Goal: Task Accomplishment & Management: Manage account settings

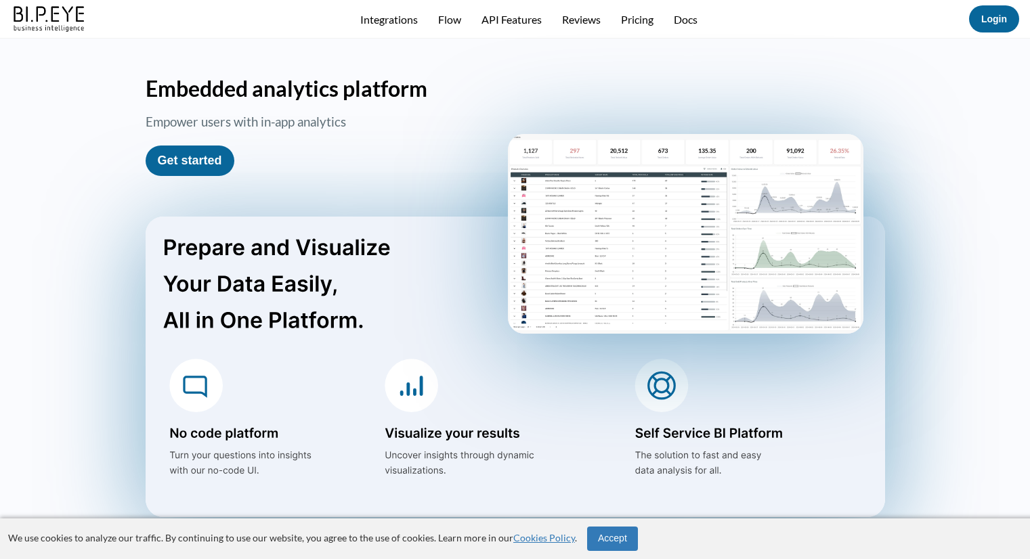
click at [997, 18] on link "Login" at bounding box center [994, 19] width 26 height 11
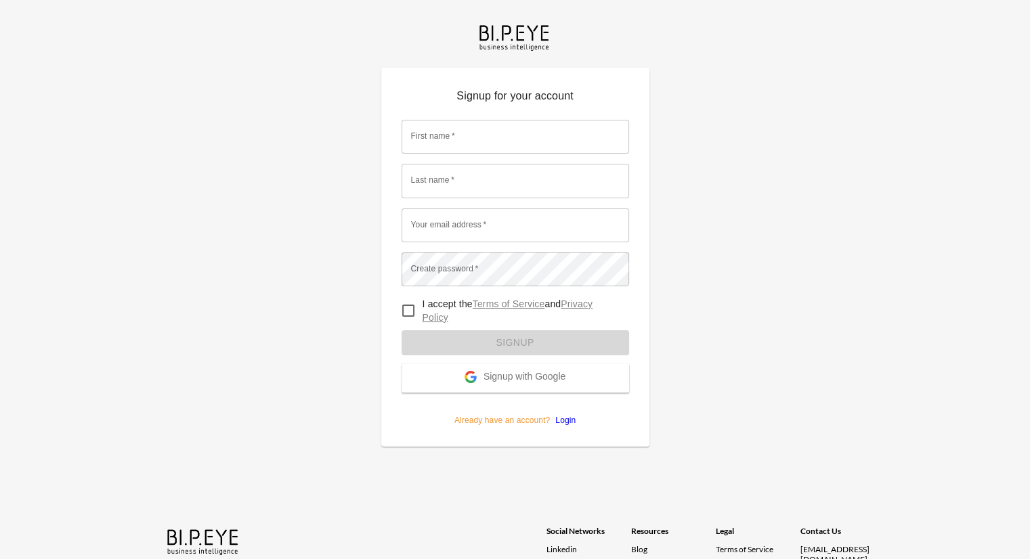
click at [504, 374] on span "Signup with Google" at bounding box center [524, 378] width 82 height 14
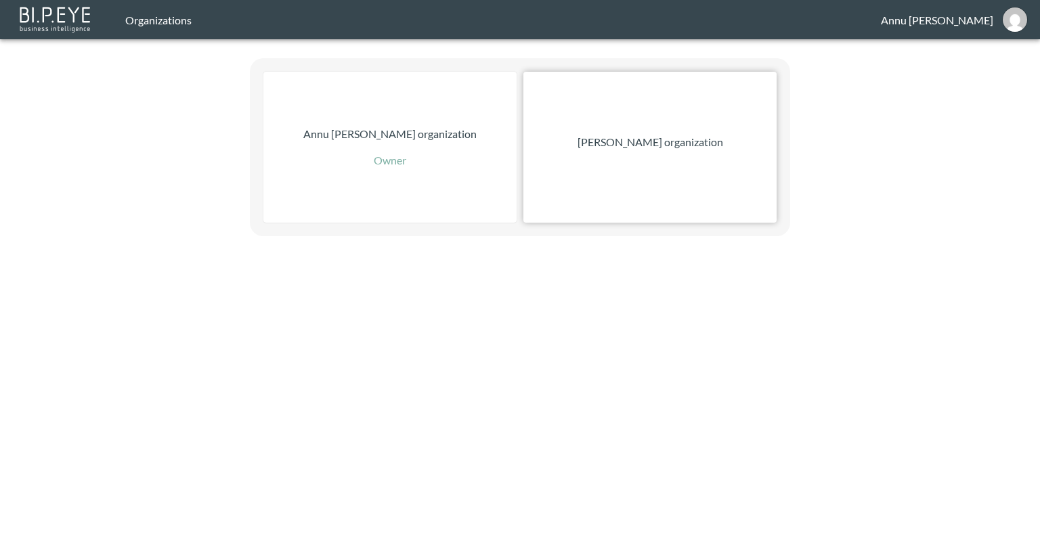
click at [693, 144] on p "[PERSON_NAME] organization" at bounding box center [651, 142] width 146 height 16
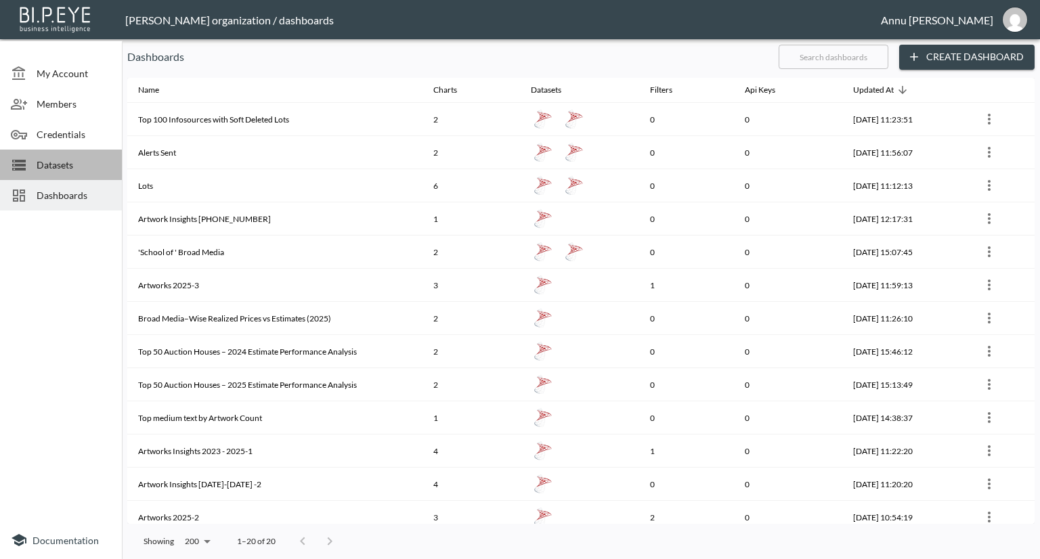
click at [75, 161] on span "Datasets" at bounding box center [74, 165] width 74 height 14
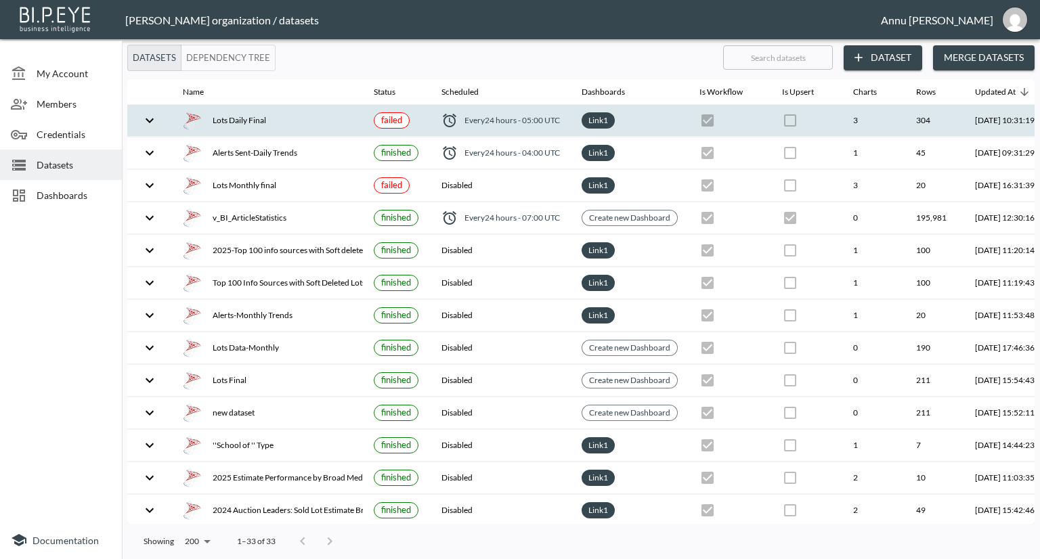
click at [219, 123] on div "Lots Daily Final" at bounding box center [267, 120] width 169 height 19
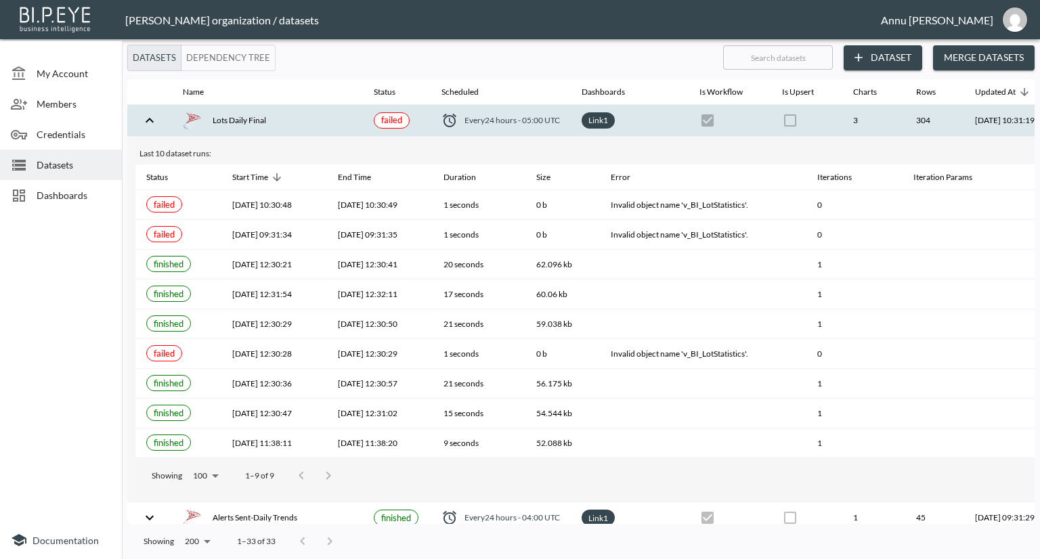
scroll to position [0, 79]
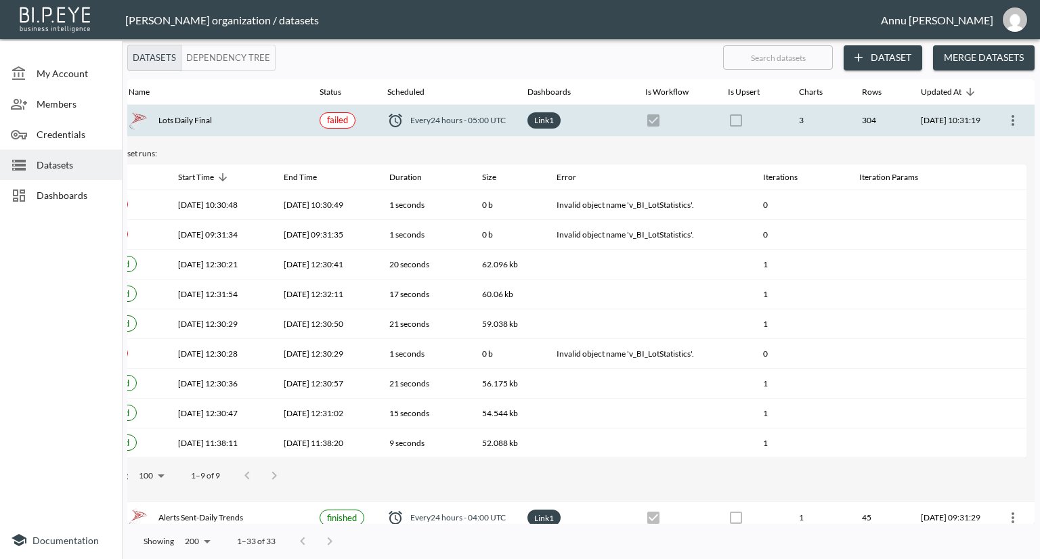
click at [1006, 118] on icon "more" at bounding box center [1013, 120] width 16 height 16
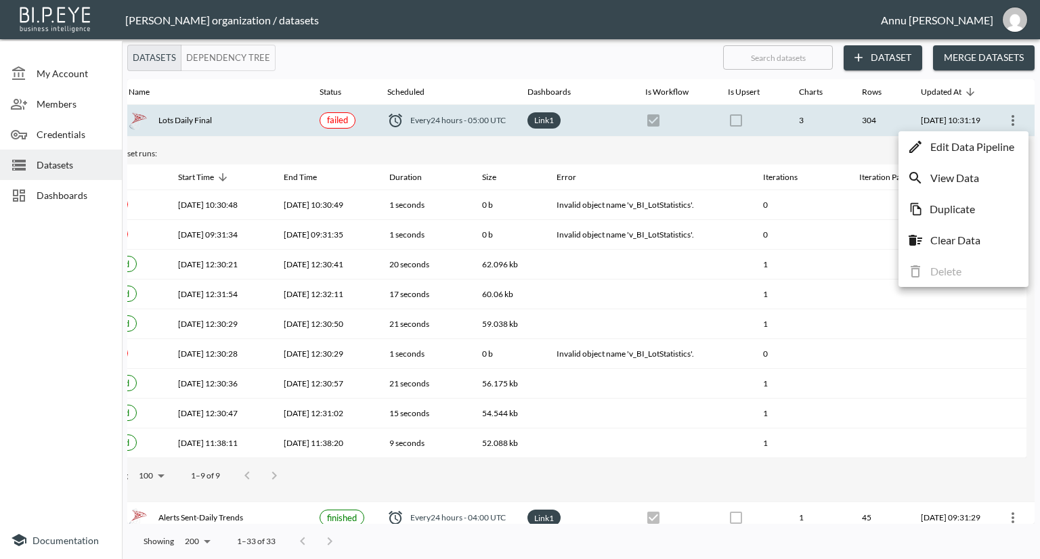
click at [977, 150] on p "Edit Data Pipeline" at bounding box center [972, 147] width 84 height 16
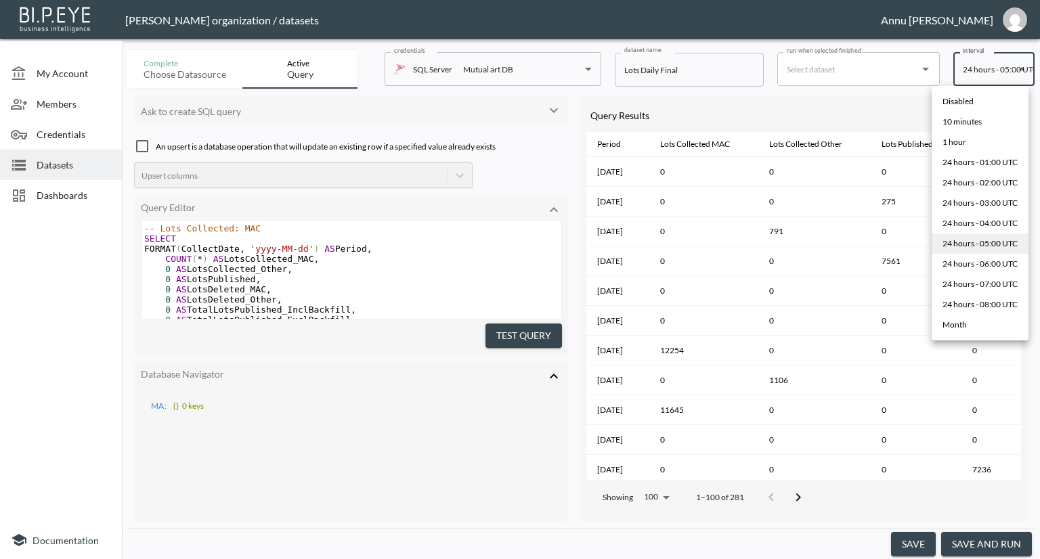
click at [975, 68] on body "BI.P.EYE, Interactive Analytics Dashboards - app [PERSON_NAME] organization / d…" at bounding box center [520, 279] width 1040 height 559
click at [961, 119] on div "10 minutes" at bounding box center [961, 122] width 39 height 12
type input "*/10 * * * *"
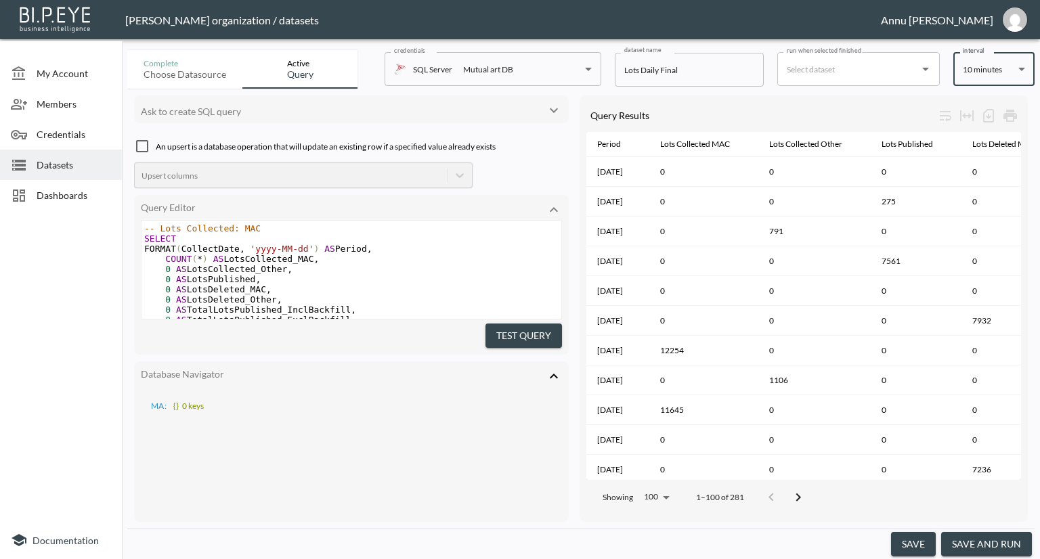
click at [910, 548] on button "save" at bounding box center [913, 544] width 45 height 25
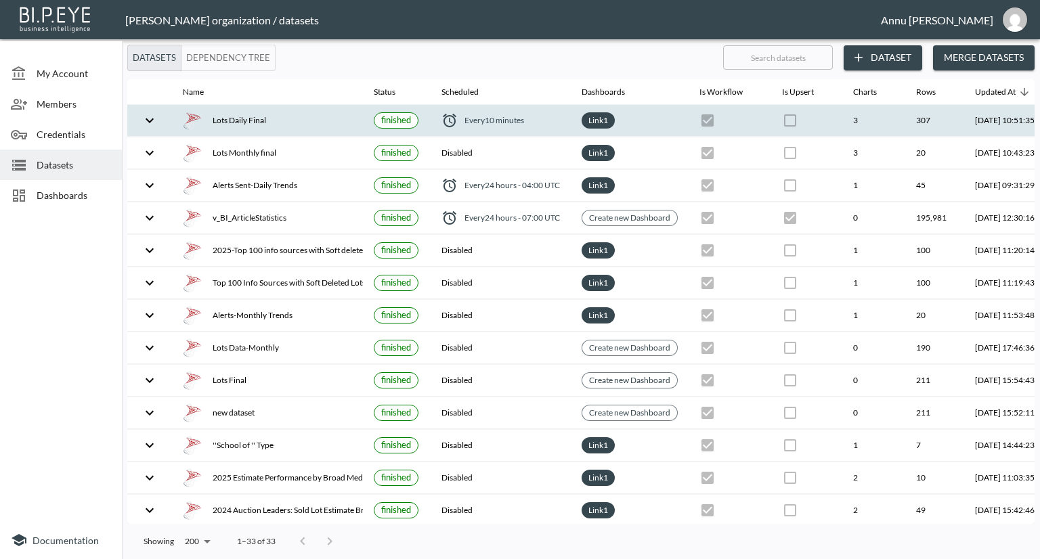
click at [232, 123] on div "Lots Daily Final" at bounding box center [267, 120] width 169 height 19
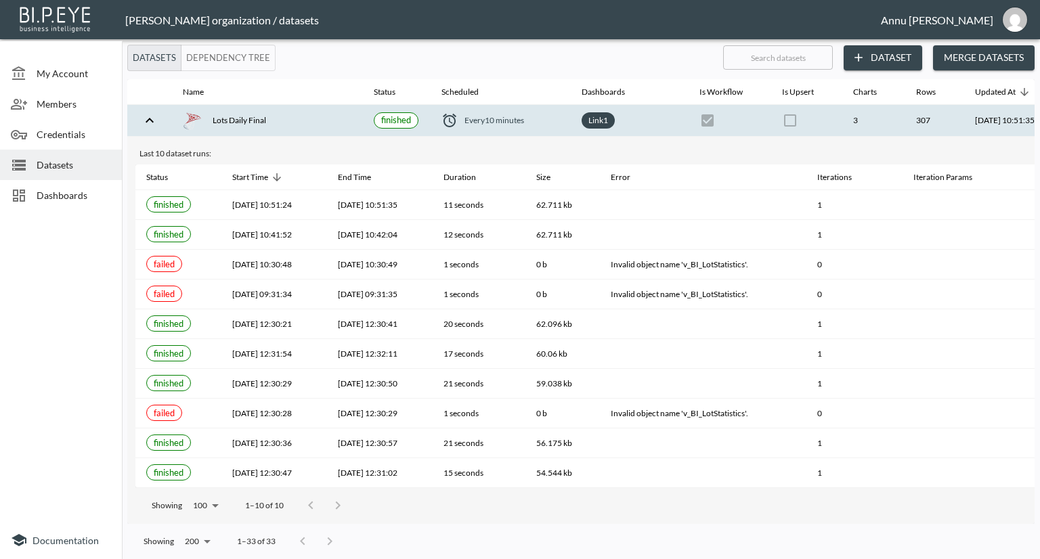
scroll to position [0, 79]
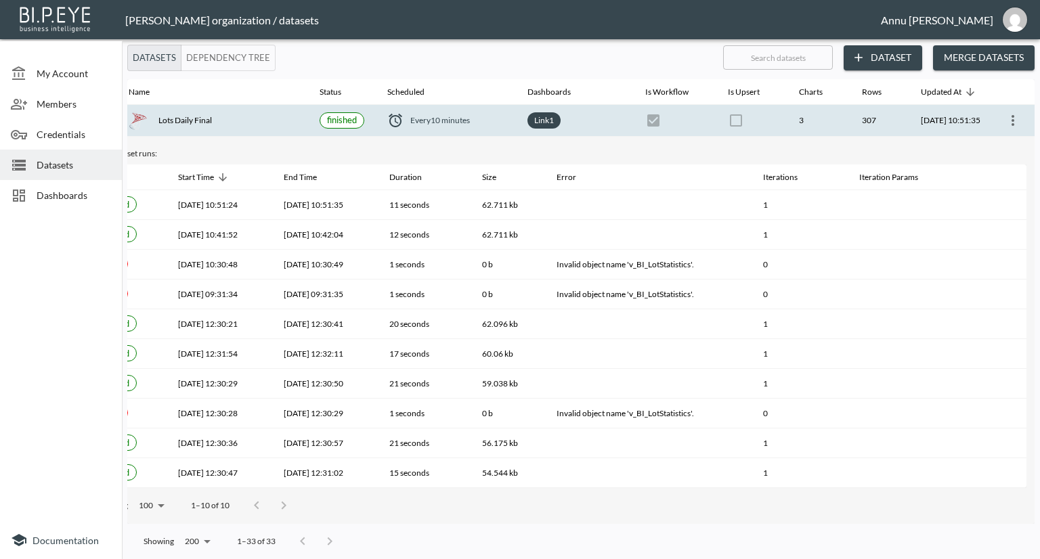
click at [1012, 121] on icon "more" at bounding box center [1013, 120] width 3 height 11
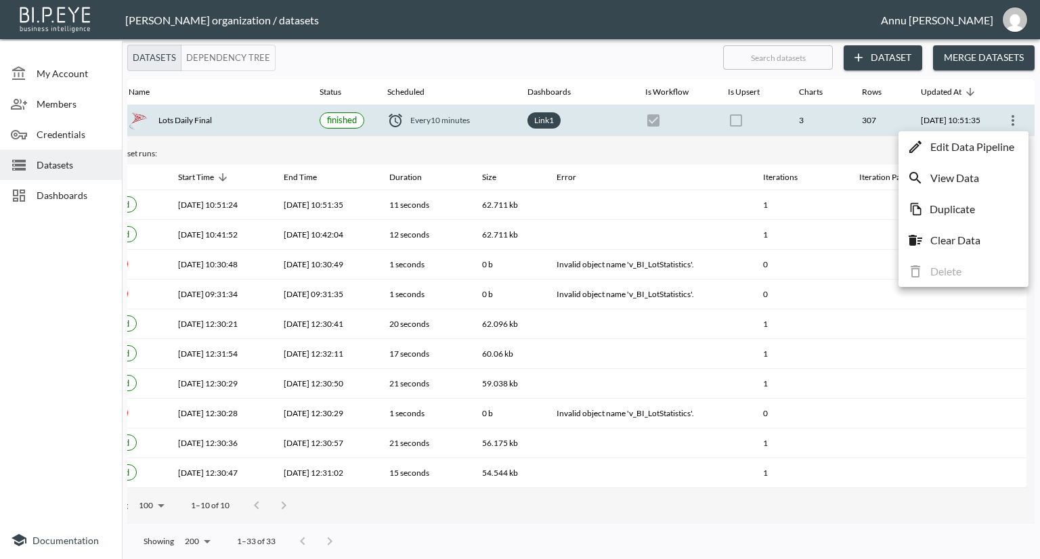
click at [980, 143] on p "Edit Data Pipeline" at bounding box center [972, 147] width 84 height 16
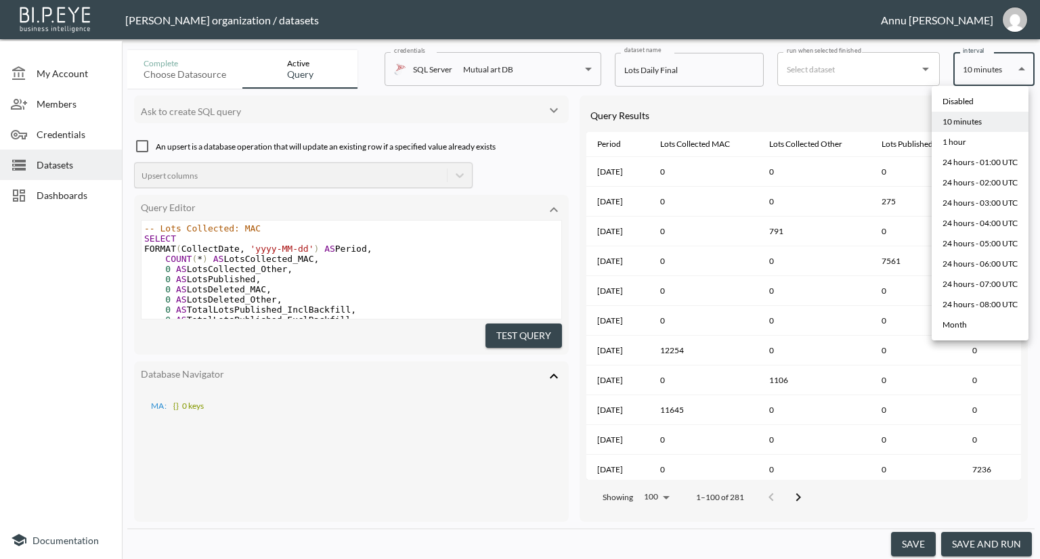
click at [970, 70] on body "BI.P.EYE, Interactive Analytics Dashboards - app [PERSON_NAME] organization / d…" at bounding box center [520, 279] width 1040 height 559
click at [890, 69] on div at bounding box center [520, 279] width 1040 height 559
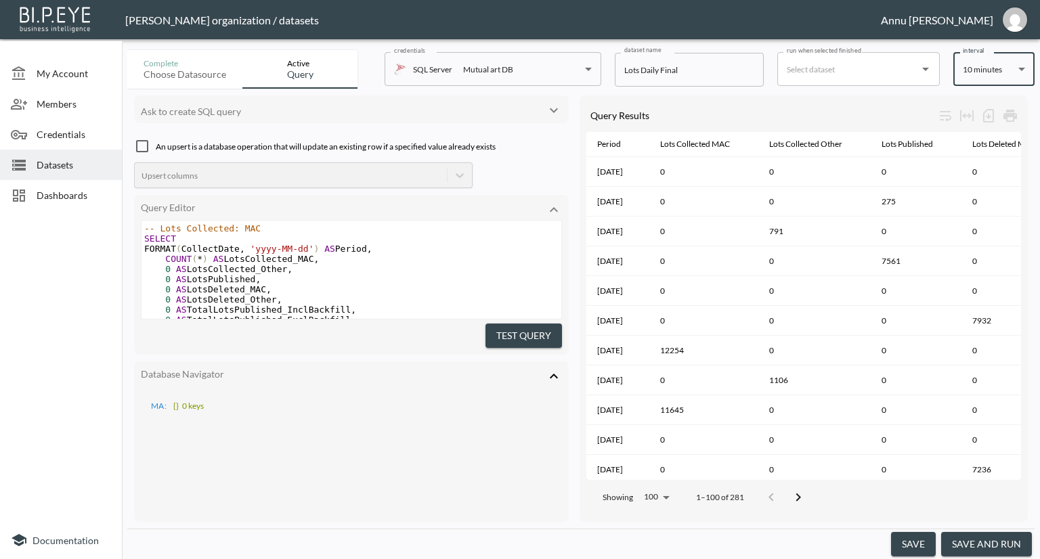
click at [928, 68] on icon "Open" at bounding box center [925, 69] width 7 height 3
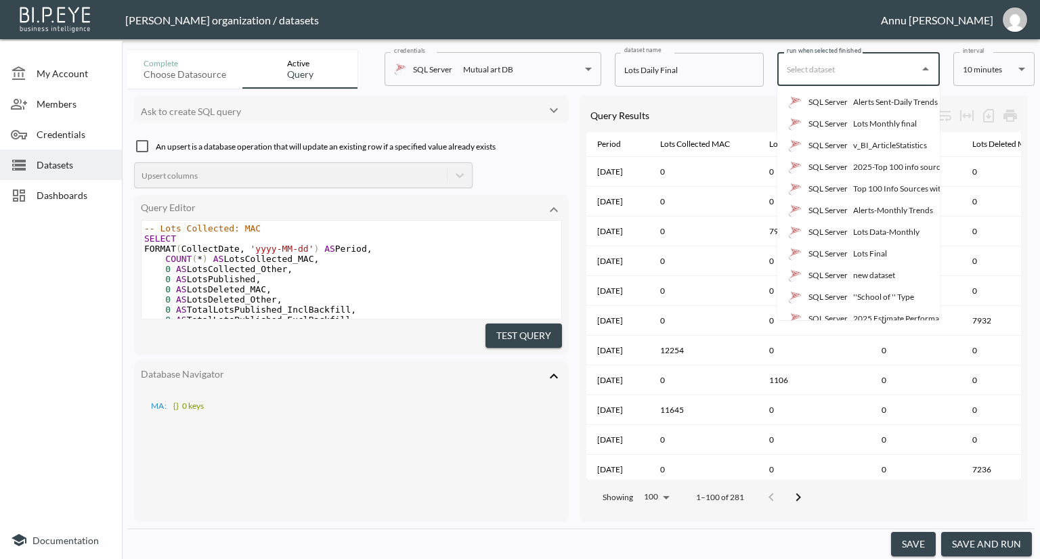
click at [892, 97] on div "Alerts Sent-Daily Trends" at bounding box center [895, 102] width 85 height 12
type input "Alerts Sent-Daily Trends"
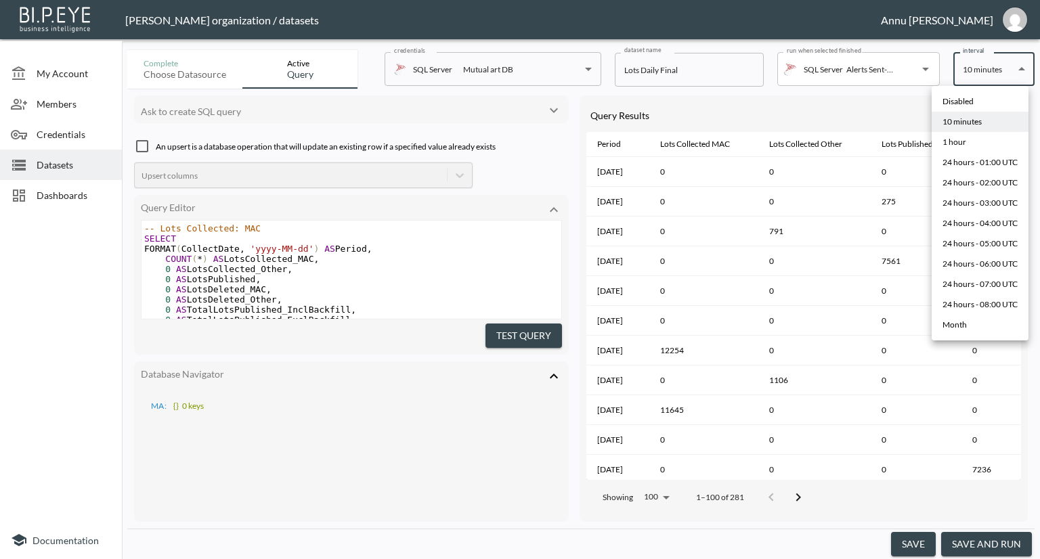
click at [982, 72] on body "BI.P.EYE, Interactive Analytics Dashboards - app [PERSON_NAME] organization / d…" at bounding box center [520, 279] width 1040 height 559
click at [975, 94] on li "Disabled" at bounding box center [980, 101] width 97 height 20
type input "Disabled"
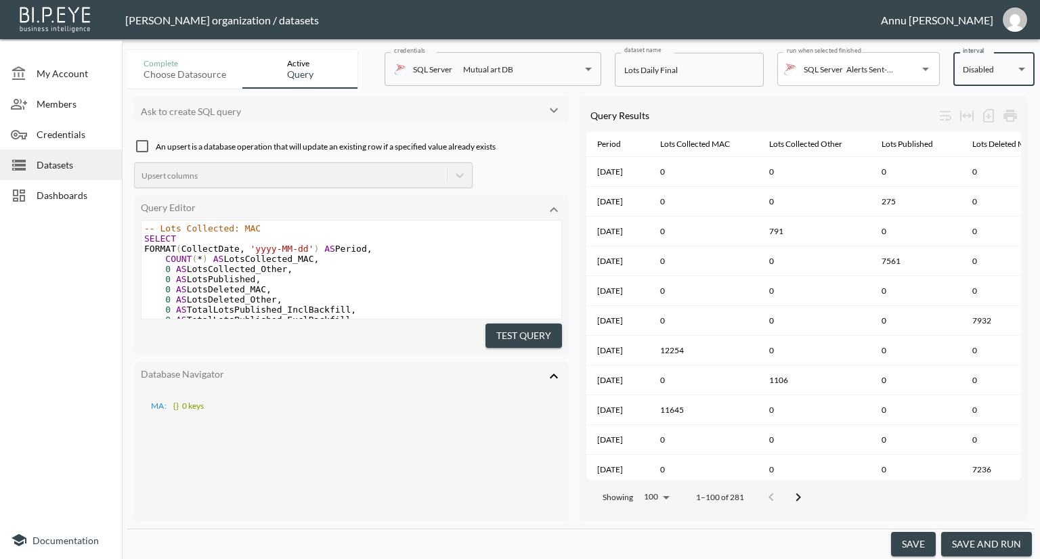
click at [923, 539] on button "save" at bounding box center [913, 544] width 45 height 25
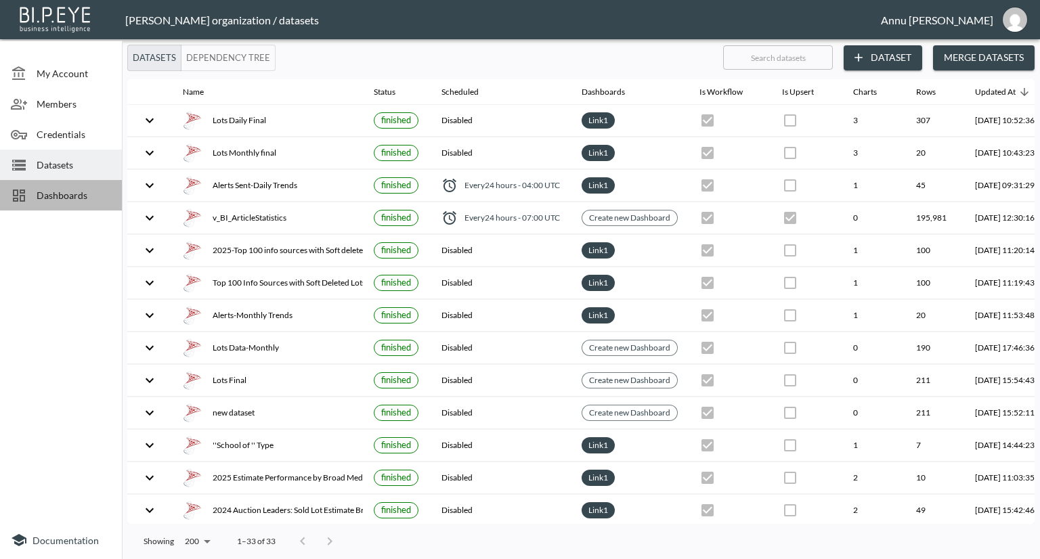
click at [56, 191] on span "Dashboards" at bounding box center [74, 195] width 74 height 14
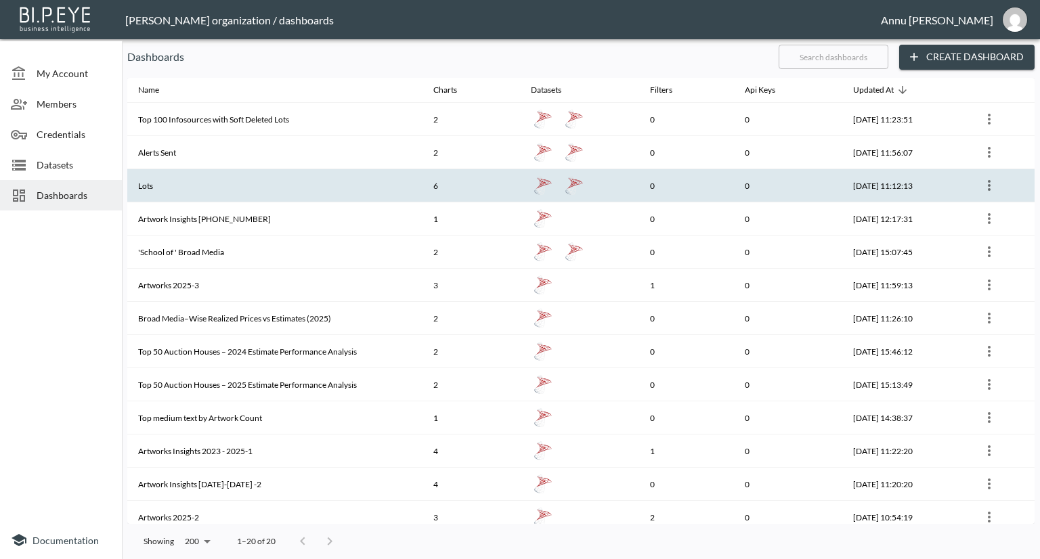
click at [173, 177] on th "Lots" at bounding box center [274, 185] width 295 height 33
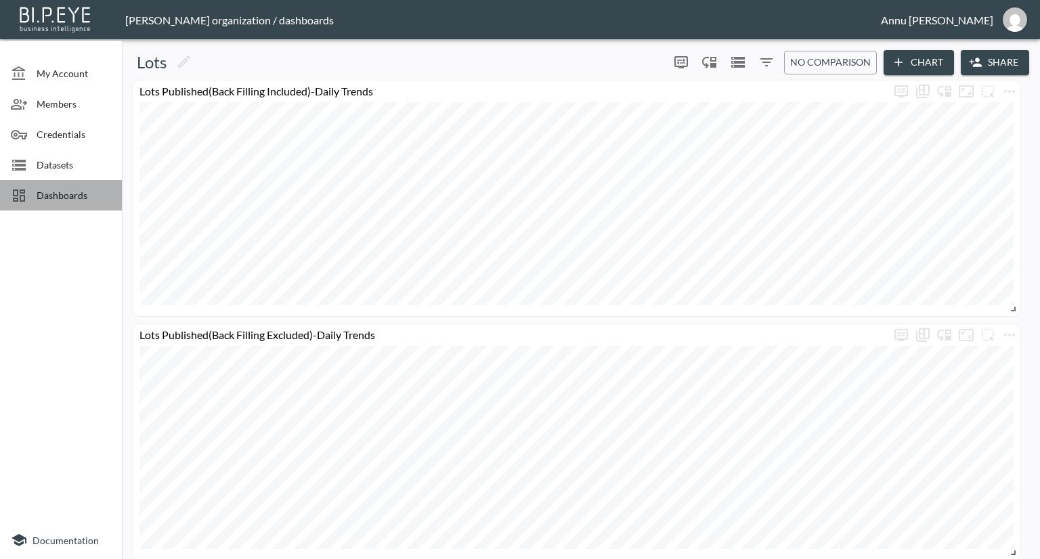
click at [79, 196] on span "Dashboards" at bounding box center [74, 195] width 74 height 14
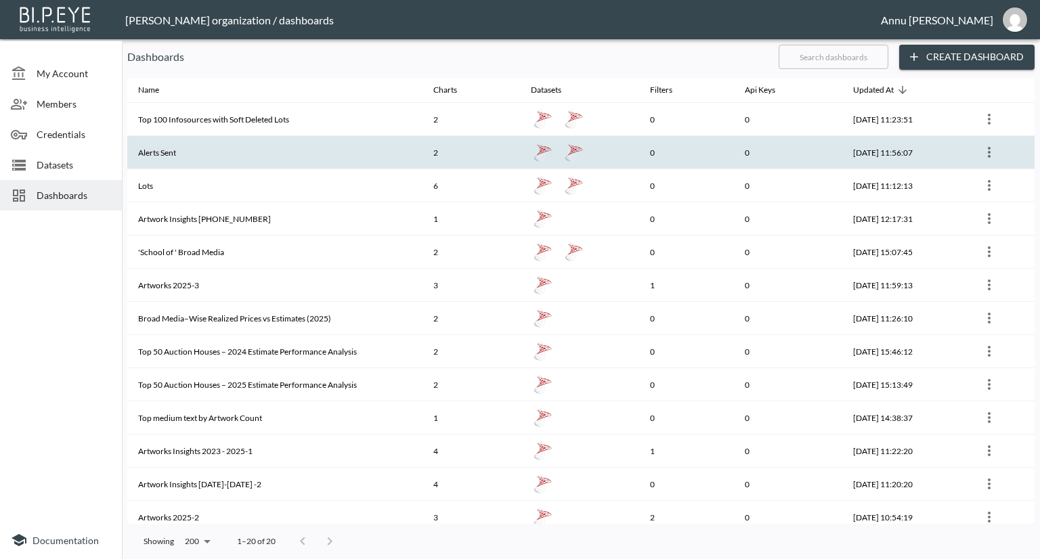
click at [194, 162] on th "Alerts Sent" at bounding box center [274, 152] width 295 height 33
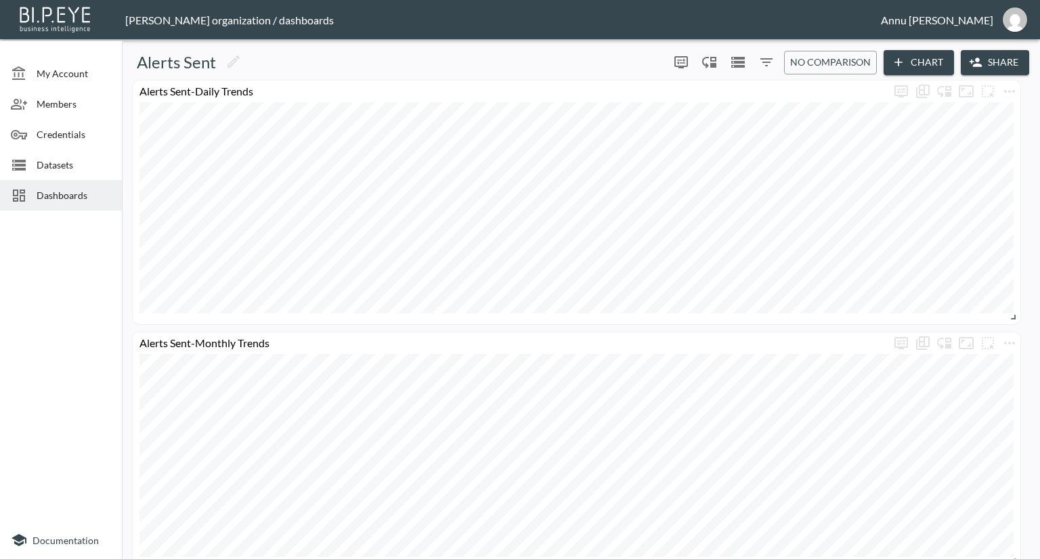
click at [81, 192] on span "Dashboards" at bounding box center [74, 195] width 74 height 14
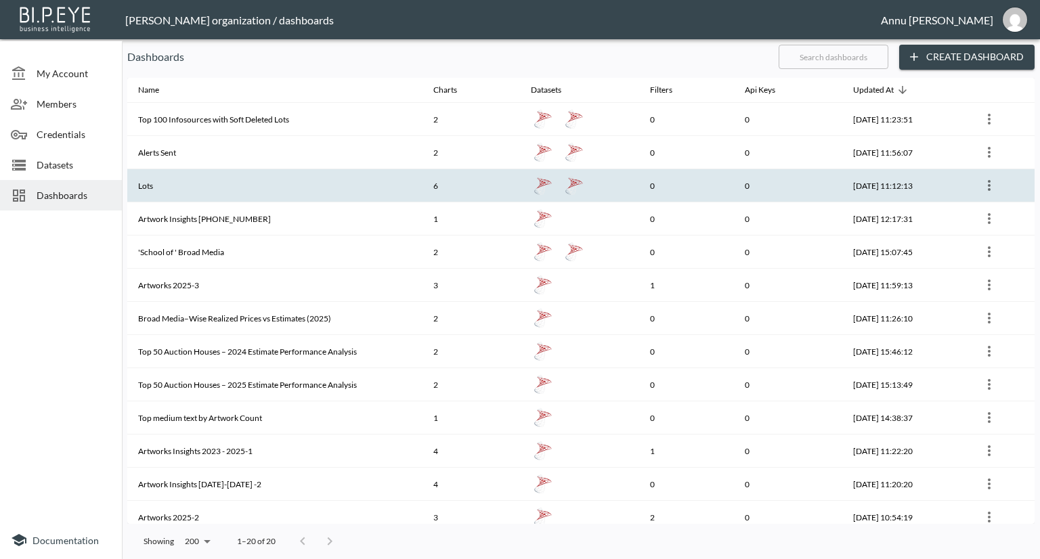
click at [190, 190] on th "Lots" at bounding box center [274, 185] width 295 height 33
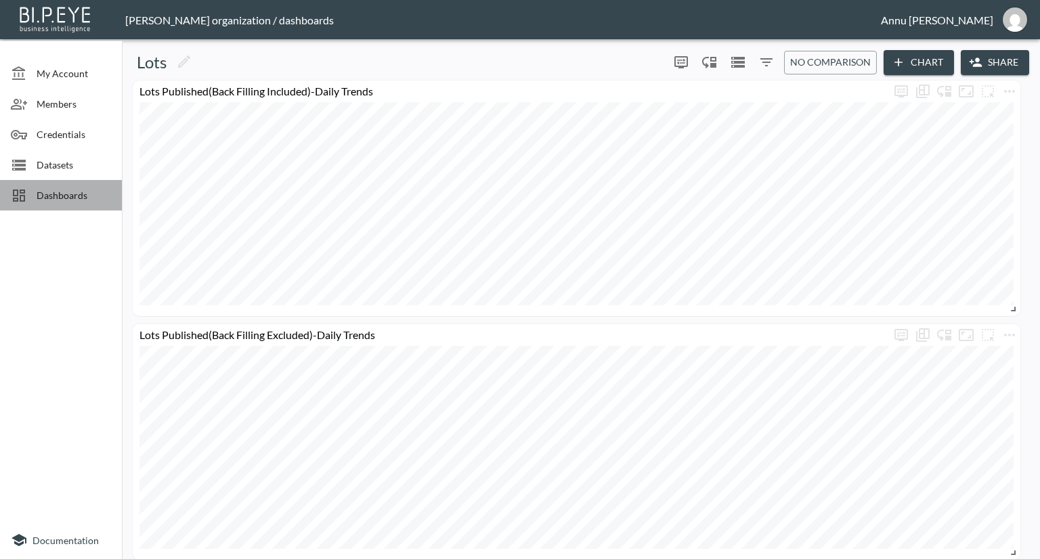
click at [92, 201] on span "Dashboards" at bounding box center [74, 195] width 74 height 14
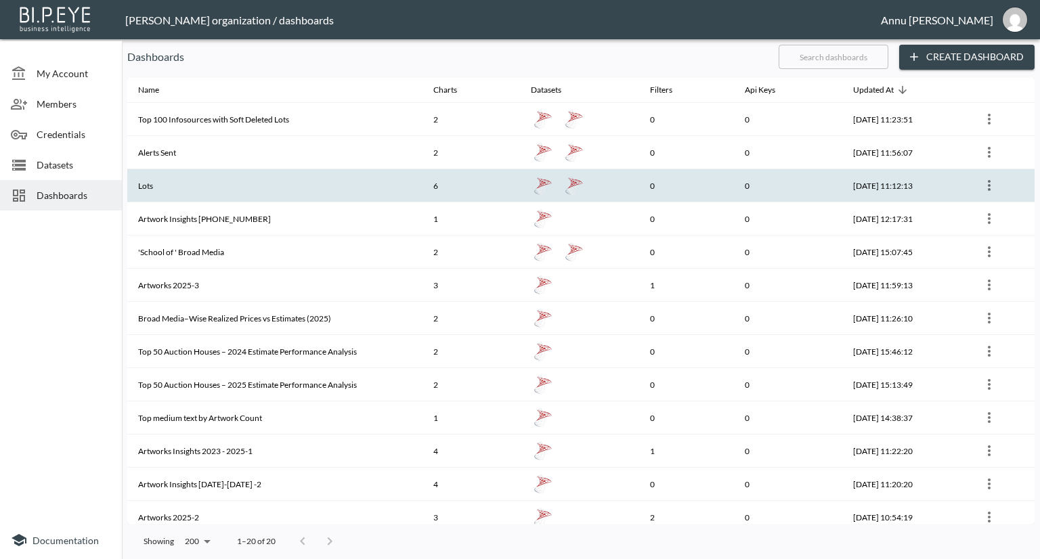
click at [259, 179] on th "Lots" at bounding box center [274, 185] width 295 height 33
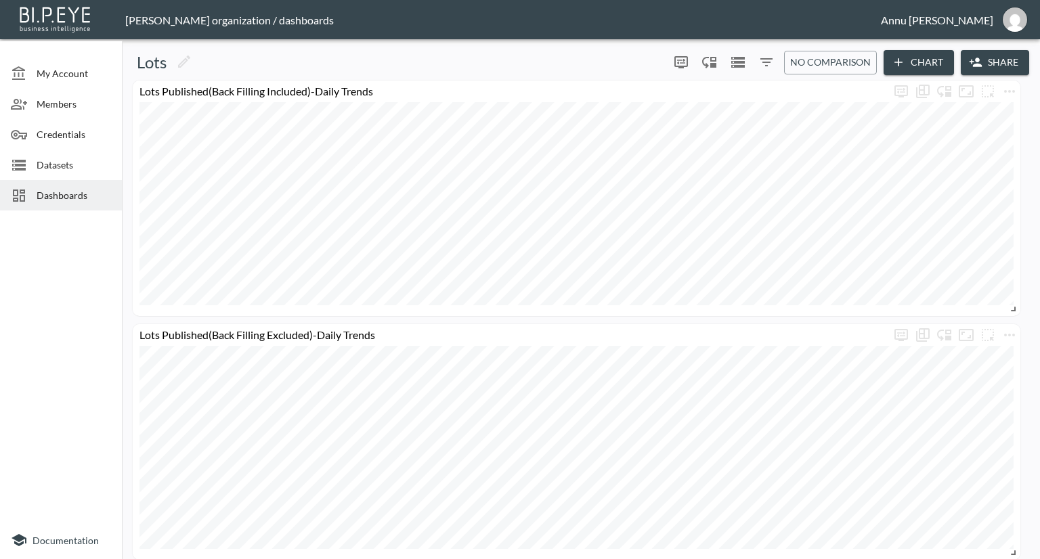
click at [70, 160] on span "Datasets" at bounding box center [74, 165] width 74 height 14
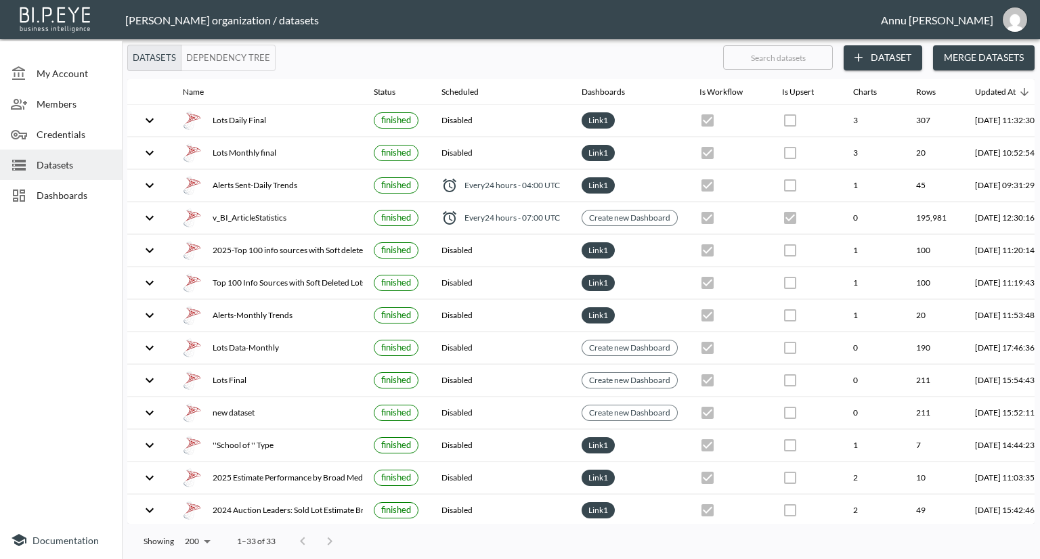
checkbox input "false"
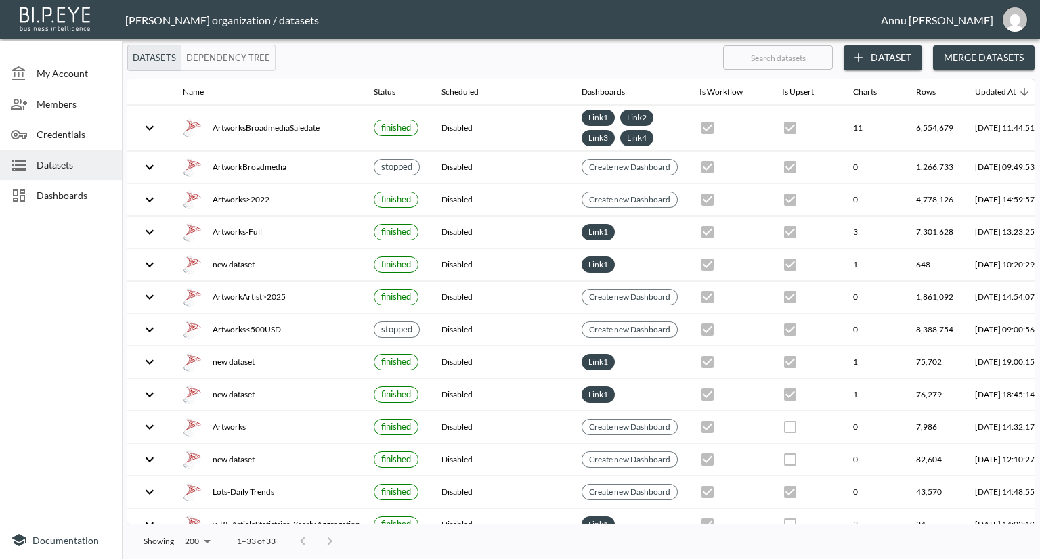
scroll to position [678, 0]
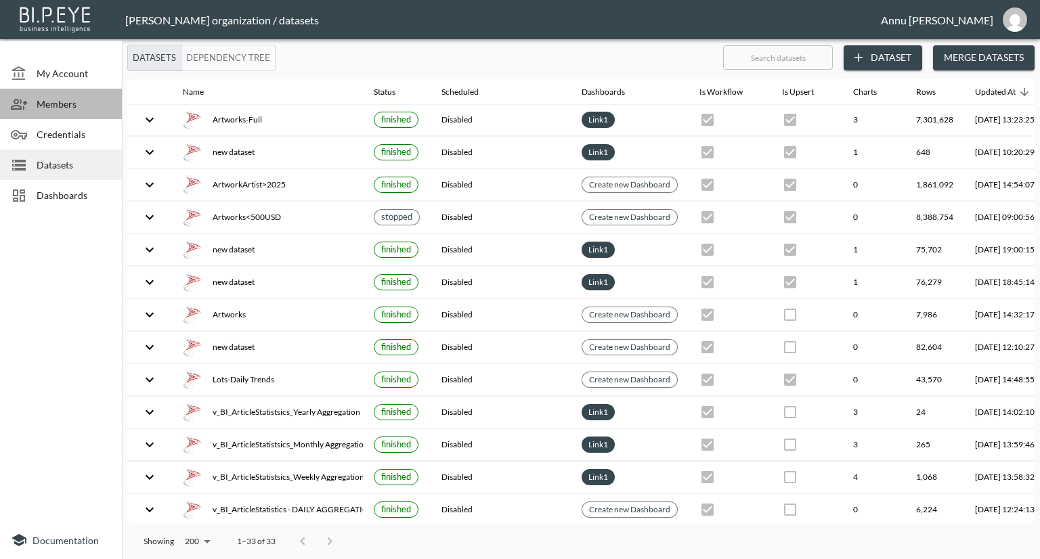
click at [47, 100] on span "Members" at bounding box center [74, 104] width 74 height 14
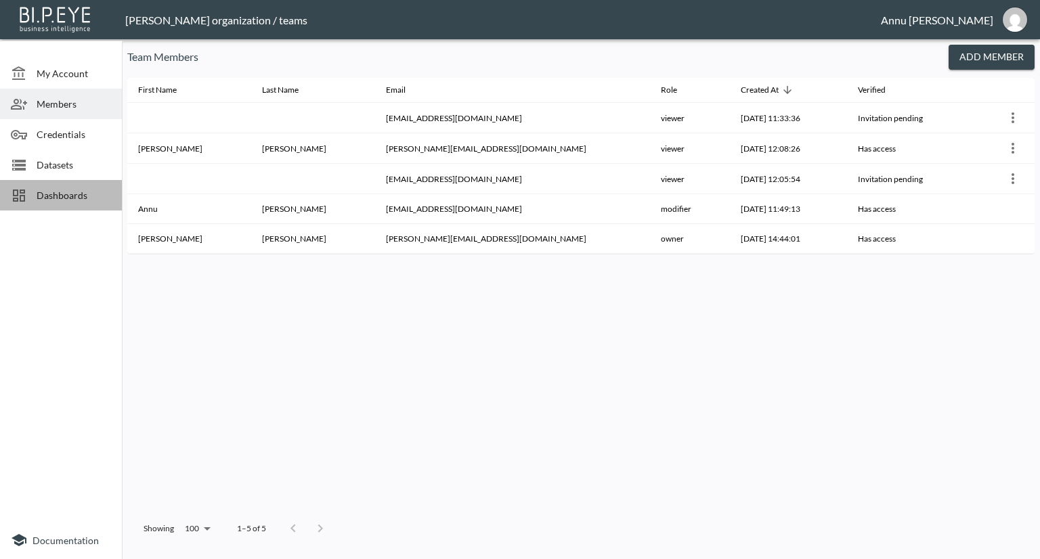
click at [84, 194] on span "Dashboards" at bounding box center [74, 195] width 74 height 14
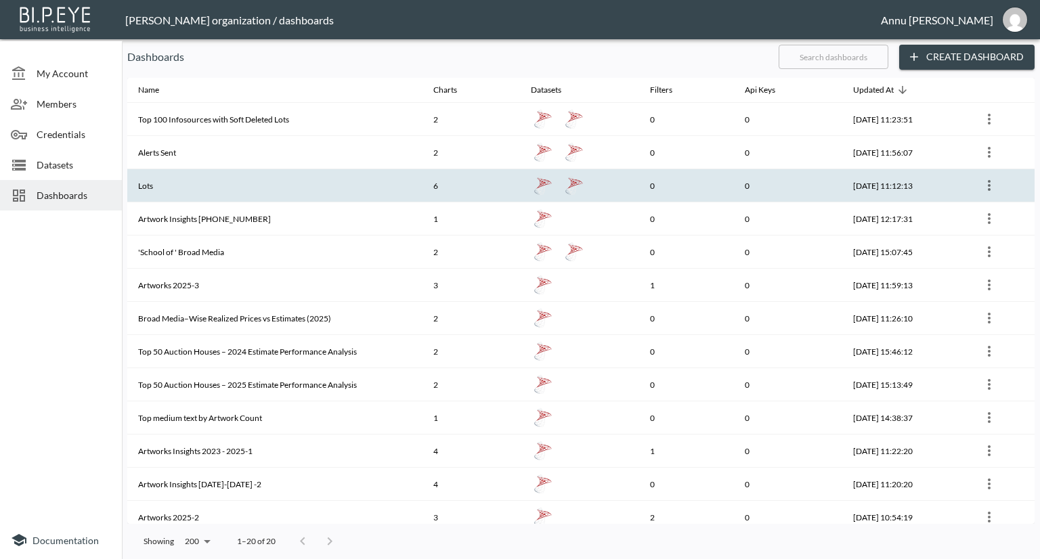
click at [246, 180] on th "Lots" at bounding box center [274, 185] width 295 height 33
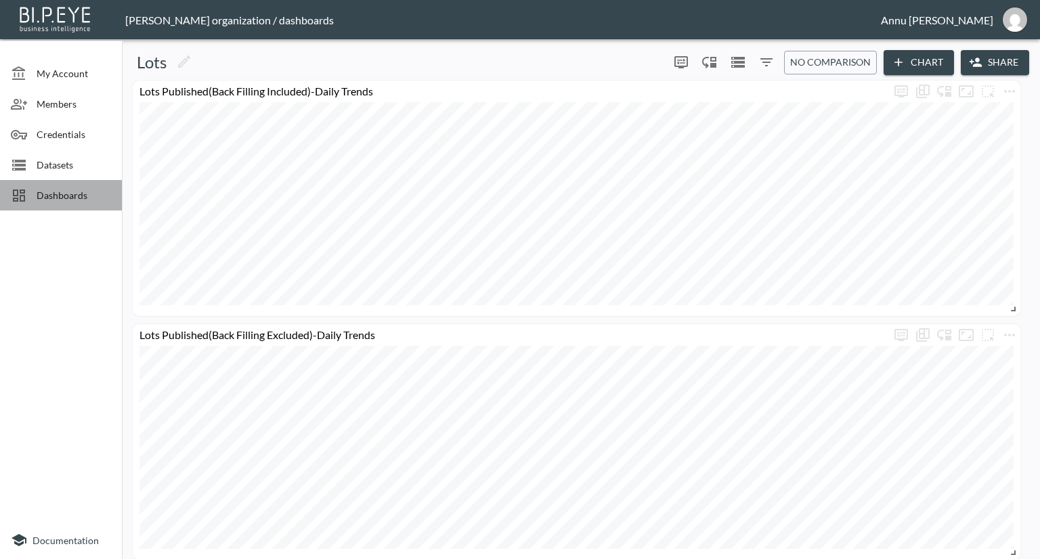
click at [72, 190] on span "Dashboards" at bounding box center [74, 195] width 74 height 14
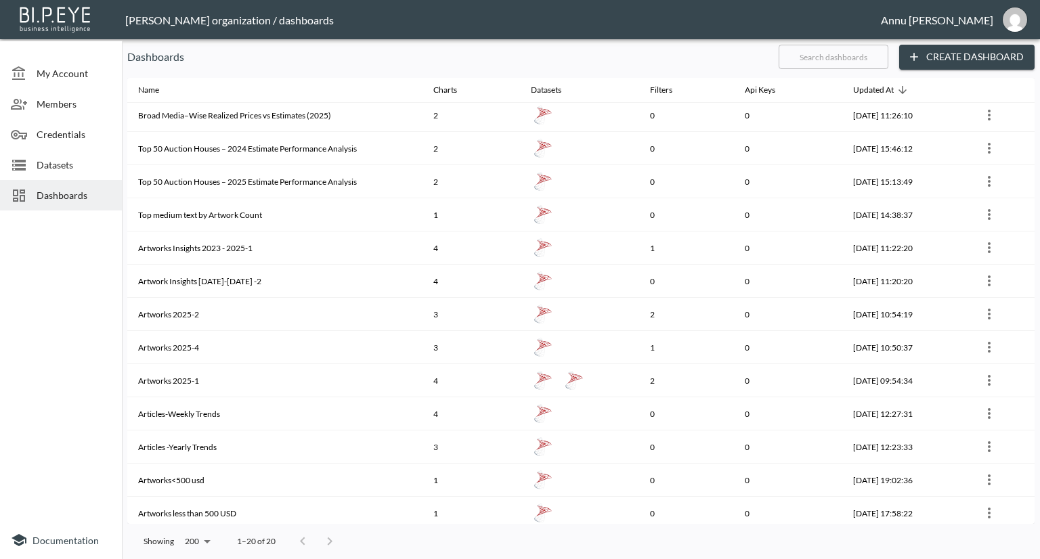
scroll to position [240, 0]
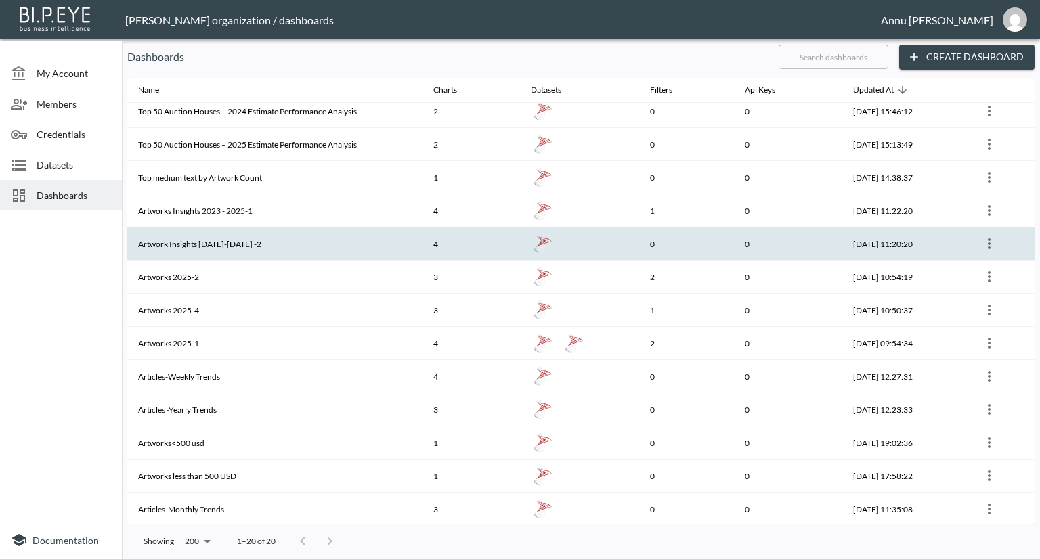
click at [221, 239] on th "Artwork Insights [DATE]-[DATE] -2" at bounding box center [274, 243] width 295 height 33
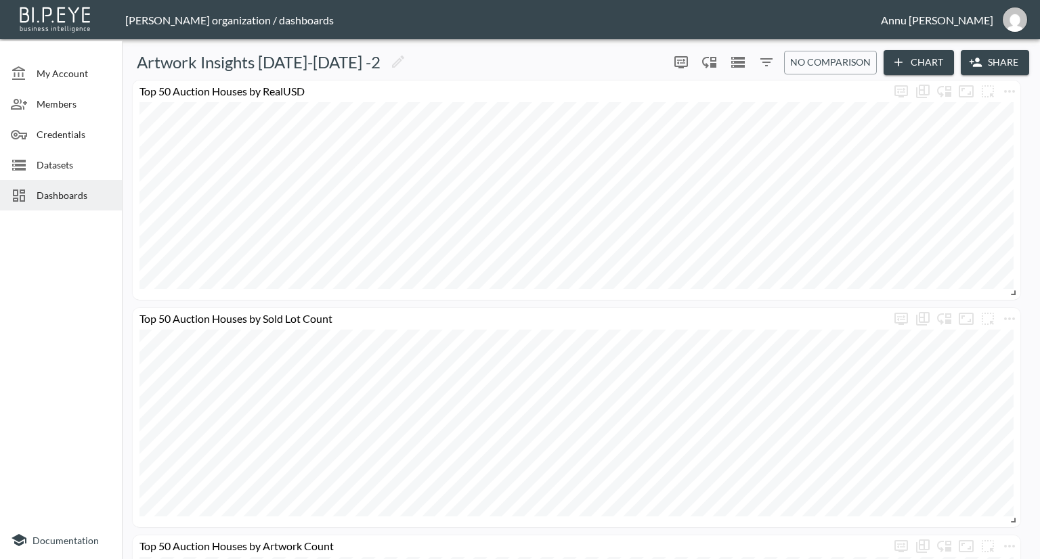
click at [74, 160] on span "Datasets" at bounding box center [74, 165] width 74 height 14
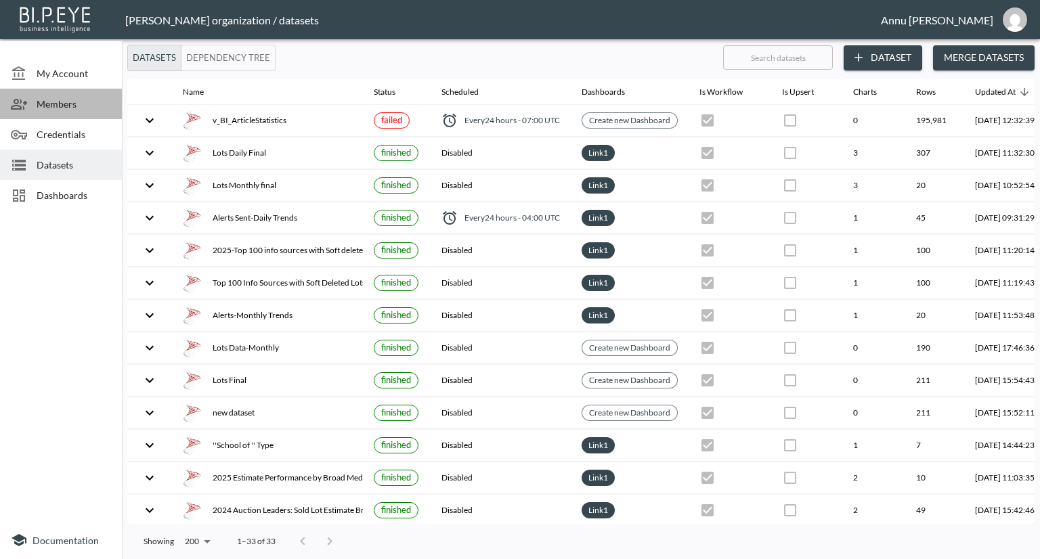
click at [58, 104] on span "Members" at bounding box center [74, 104] width 74 height 14
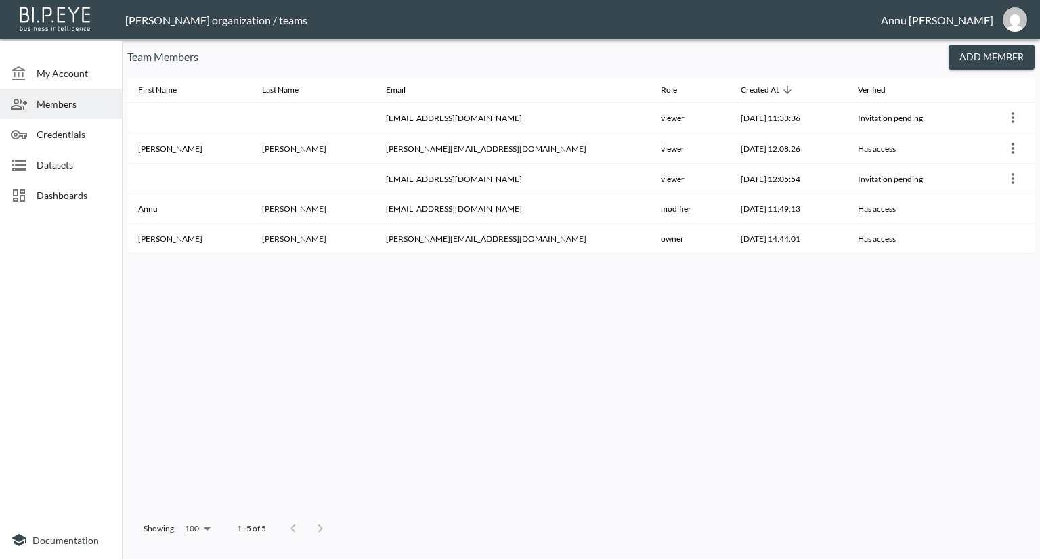
click at [55, 162] on span "Datasets" at bounding box center [74, 165] width 74 height 14
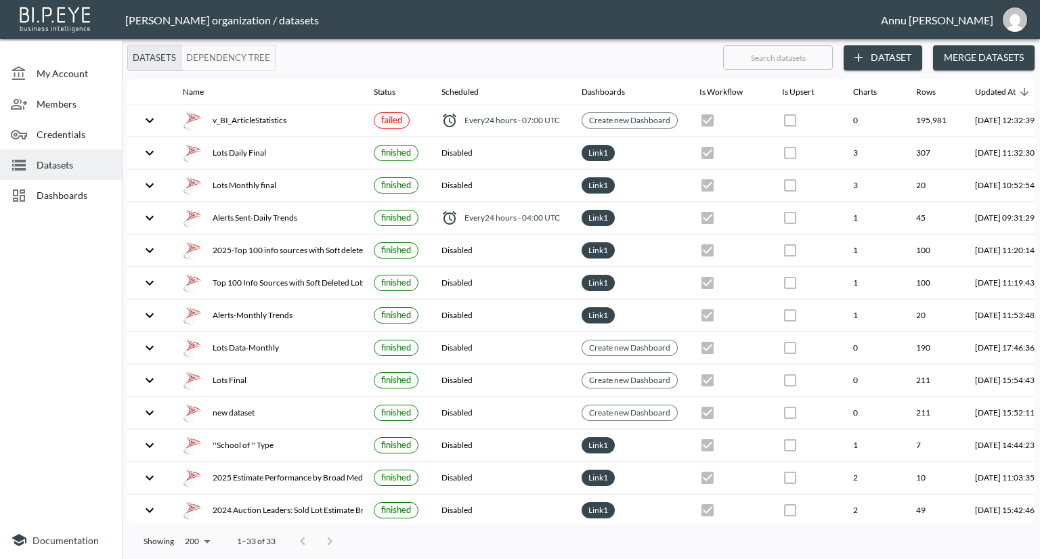
click at [55, 195] on span "Dashboards" at bounding box center [74, 195] width 74 height 14
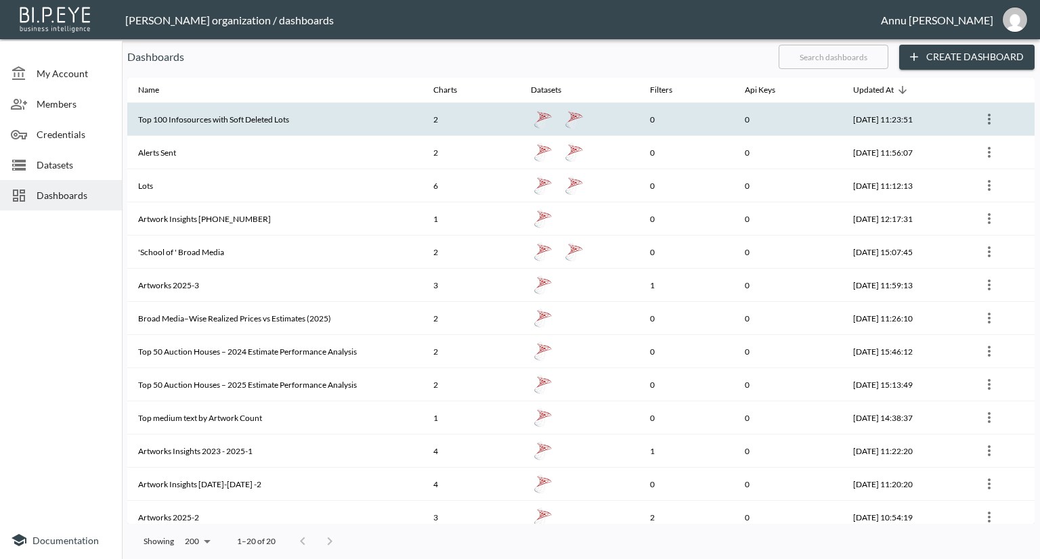
click at [227, 118] on th "Top 100 Infosources with Soft Deleted Lots" at bounding box center [274, 119] width 295 height 33
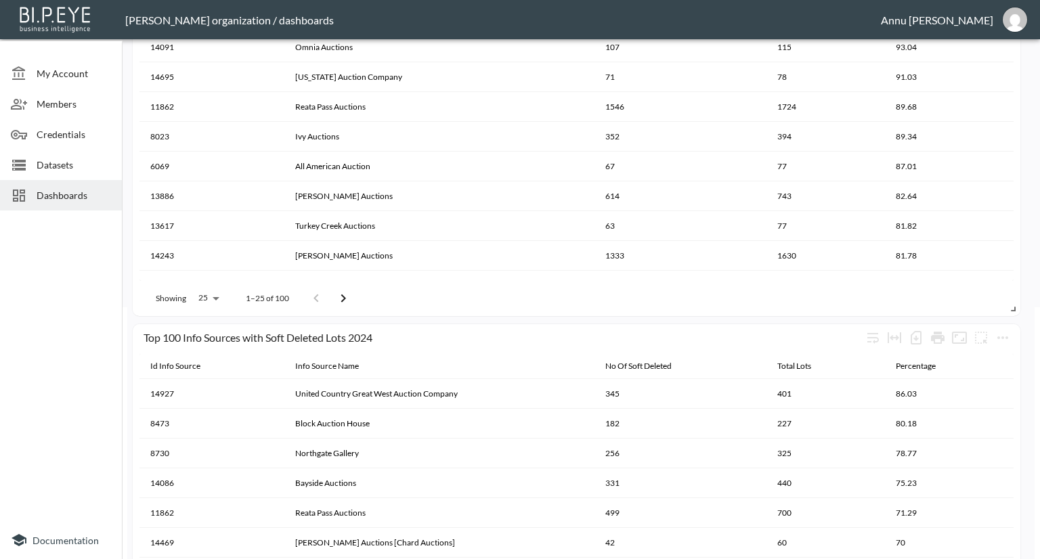
click at [73, 192] on span "Dashboards" at bounding box center [74, 195] width 74 height 14
